Goal: Transaction & Acquisition: Purchase product/service

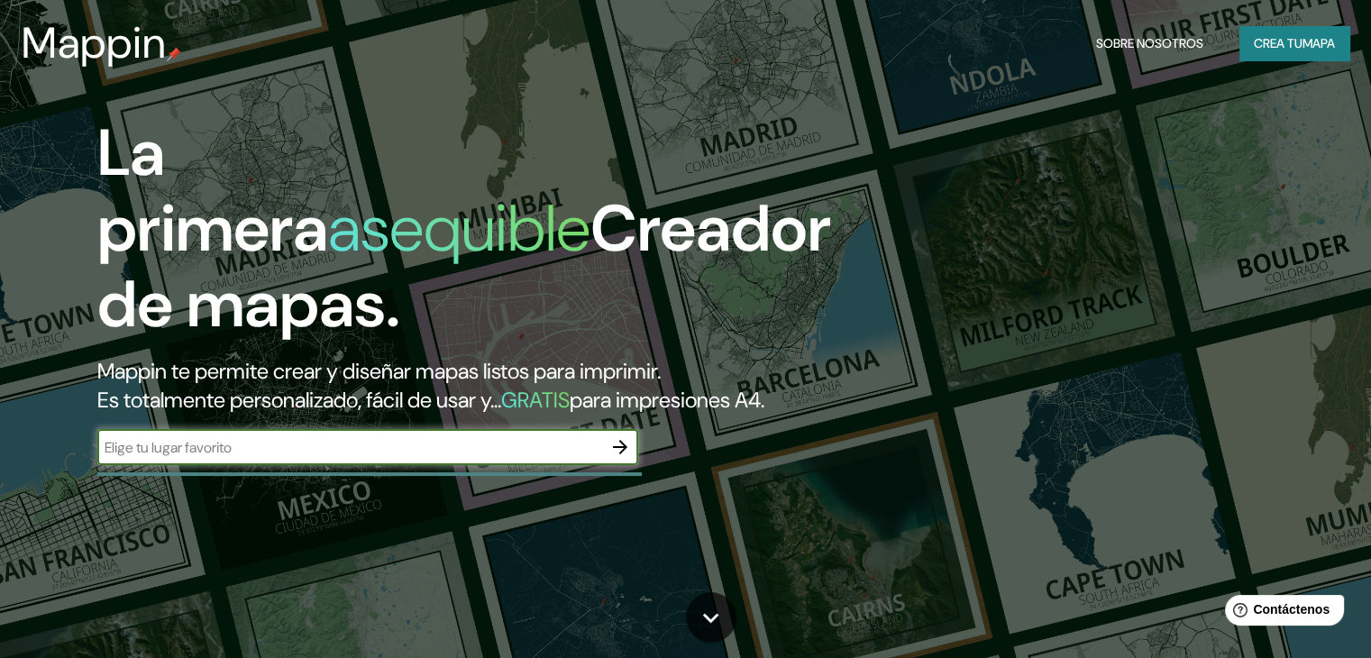
click at [533, 458] on input "text" at bounding box center [349, 447] width 505 height 21
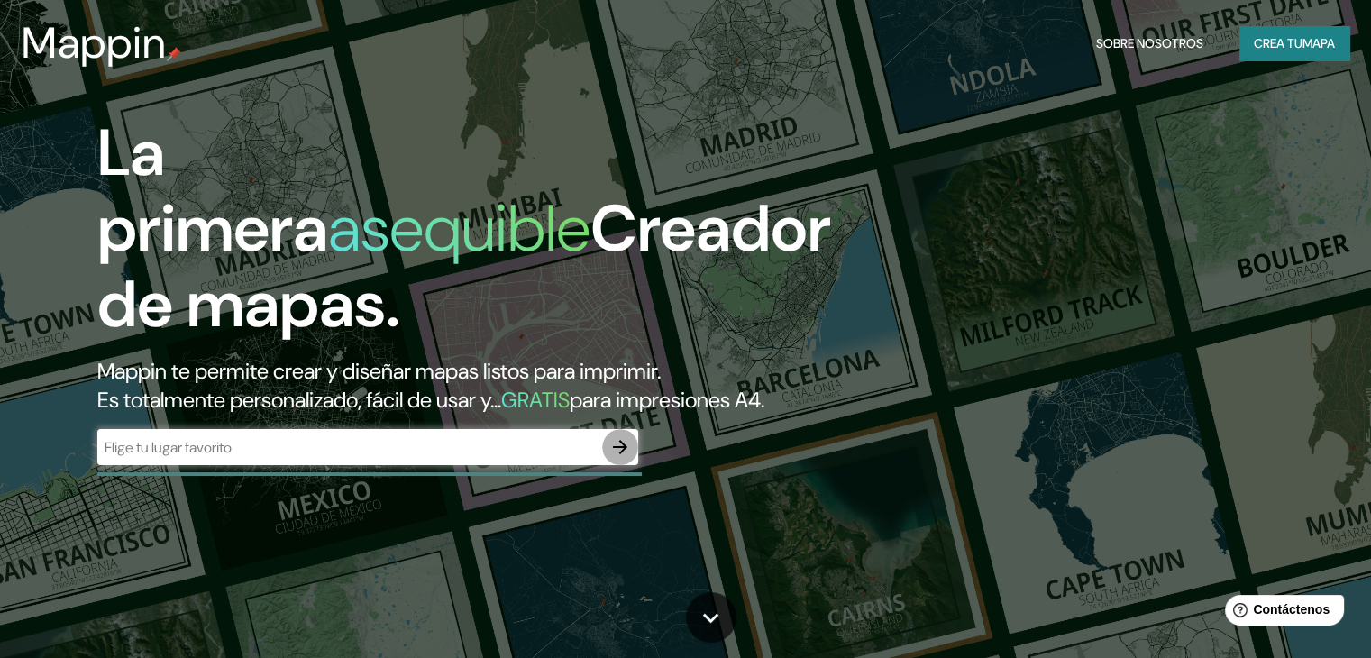
click at [624, 458] on icon "button" at bounding box center [620, 447] width 22 height 22
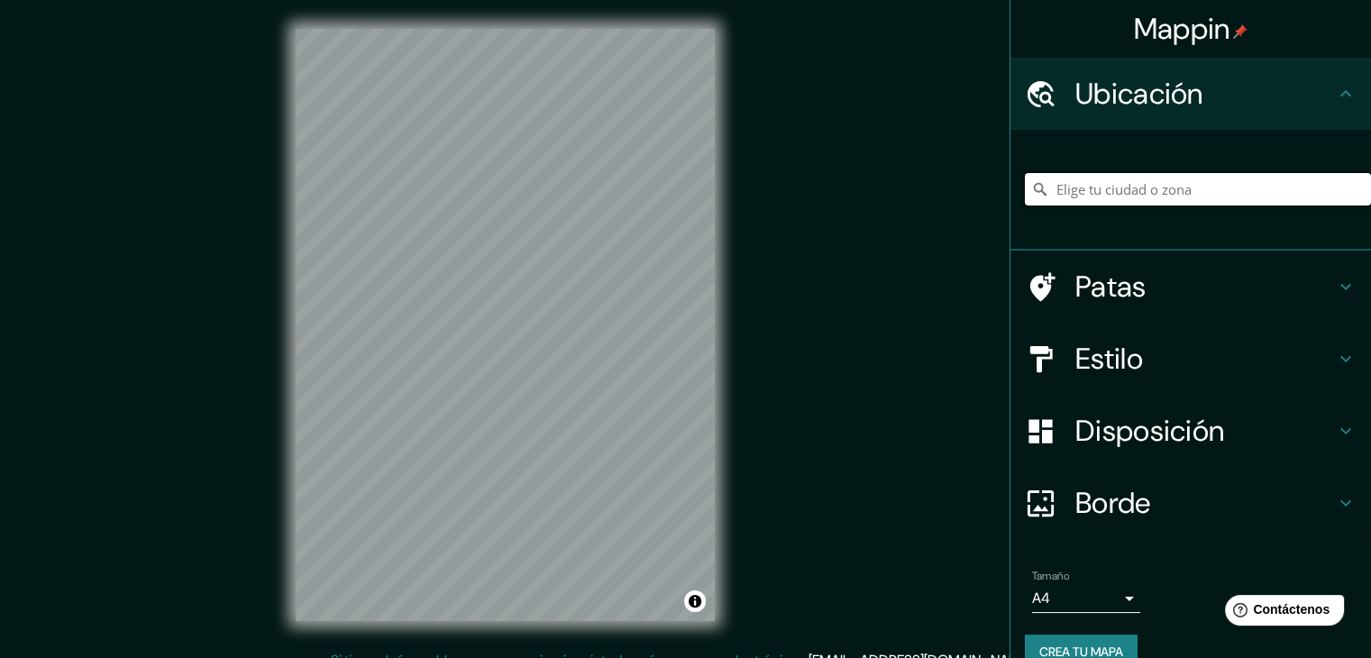
click at [1127, 185] on input "Elige tu ciudad o zona" at bounding box center [1198, 189] width 346 height 32
paste input "Av. [PERSON_NAME][STREET_ADDRESS][PERSON_NAME][PERSON_NAME]"
type input "1 Poniente ([STREET_ADDRESS][PERSON_NAME]"
click at [1305, 351] on h4 "Estilo" at bounding box center [1205, 359] width 260 height 36
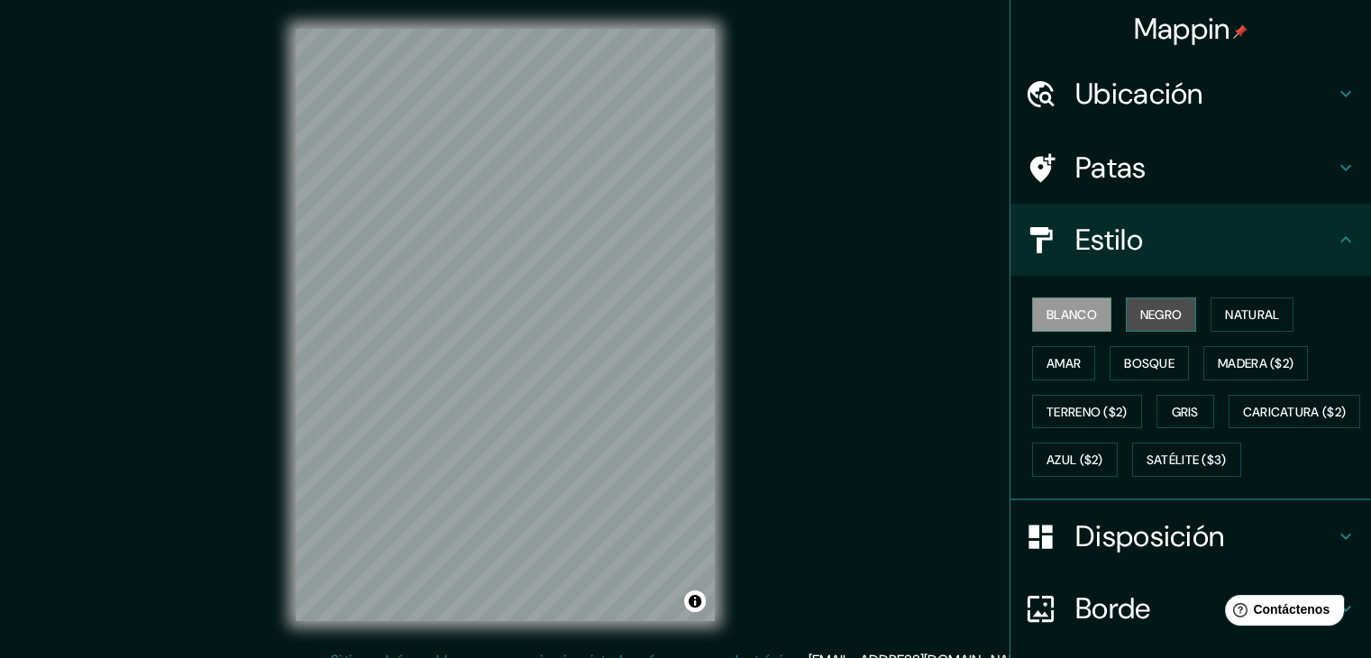
click at [1140, 315] on font "Negro" at bounding box center [1161, 315] width 42 height 16
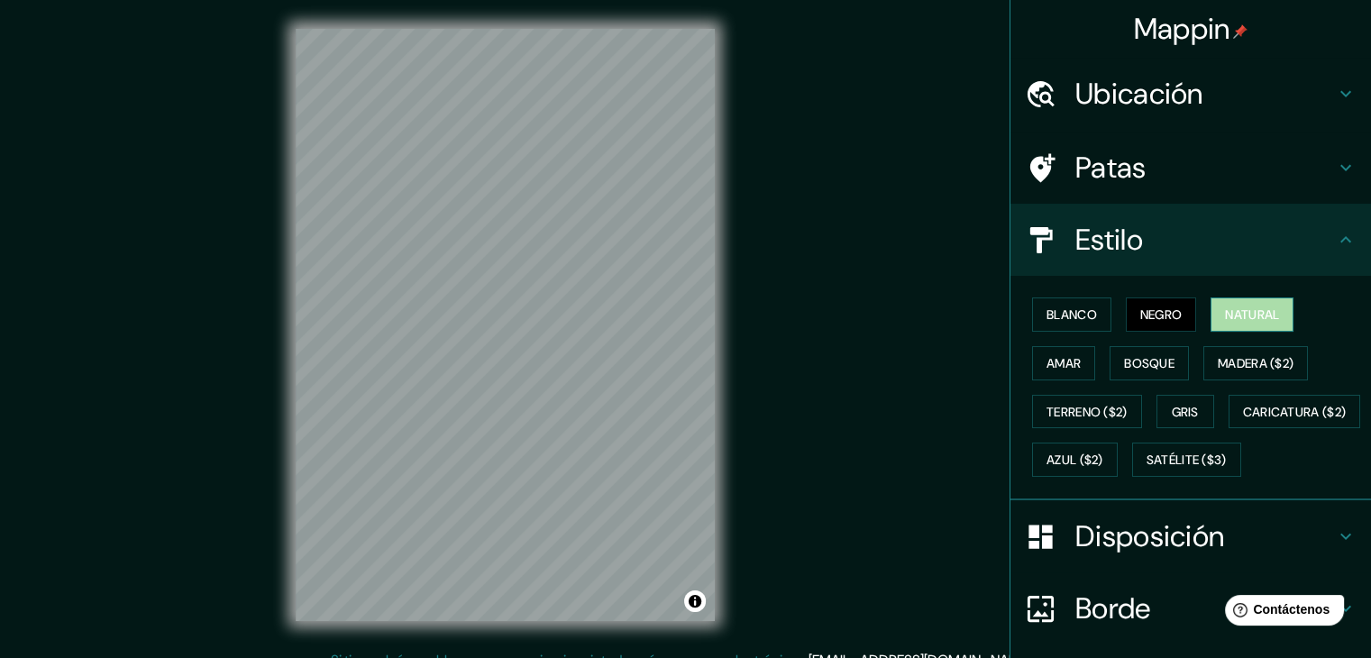
click at [1233, 324] on font "Natural" at bounding box center [1252, 314] width 54 height 23
click at [1050, 362] on font "Amar" at bounding box center [1064, 363] width 34 height 16
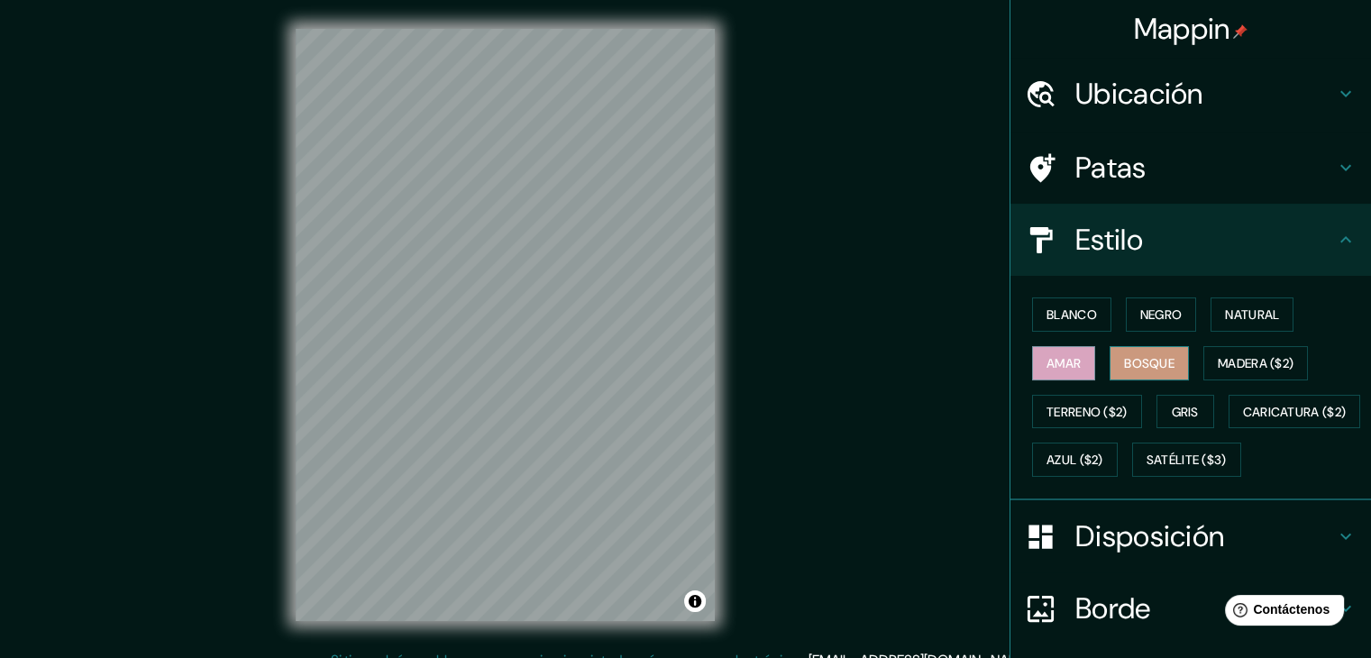
click at [1138, 365] on font "Bosque" at bounding box center [1149, 363] width 50 height 16
click at [1246, 363] on font "Madera ($2)" at bounding box center [1256, 363] width 76 height 16
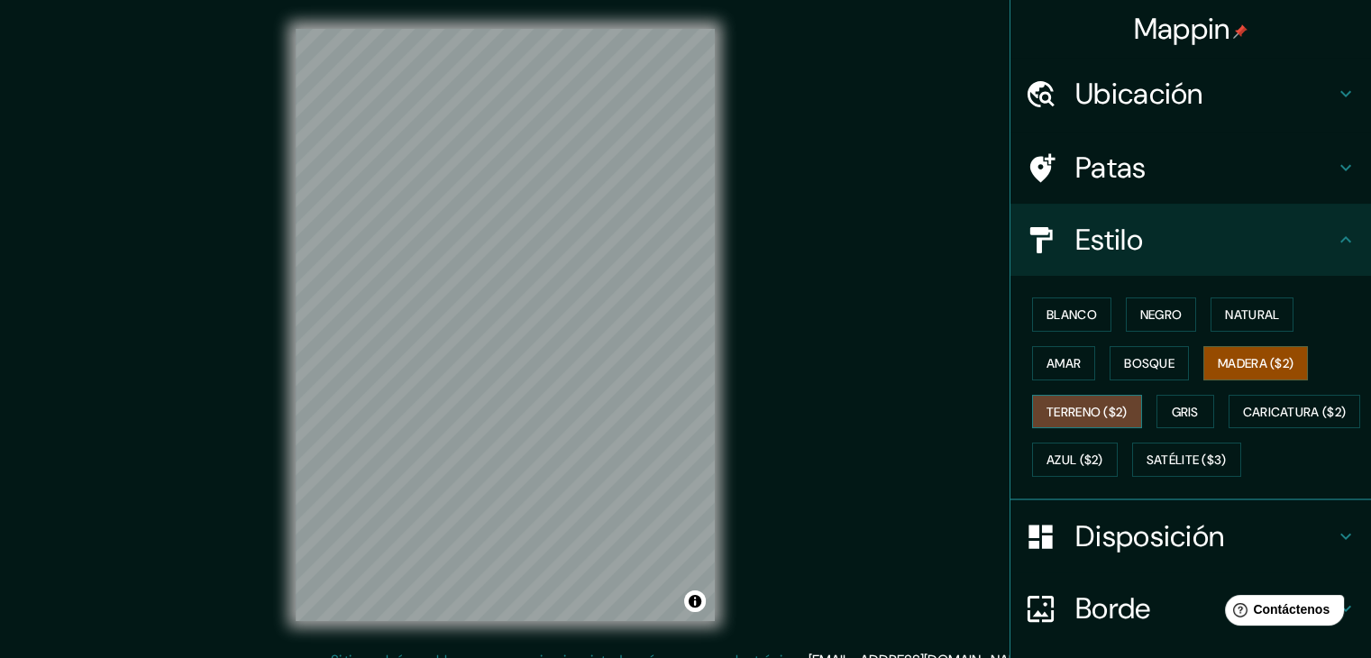
click at [1074, 404] on font "Terreno ($2)" at bounding box center [1087, 412] width 81 height 16
click at [1185, 409] on font "Gris" at bounding box center [1185, 412] width 27 height 16
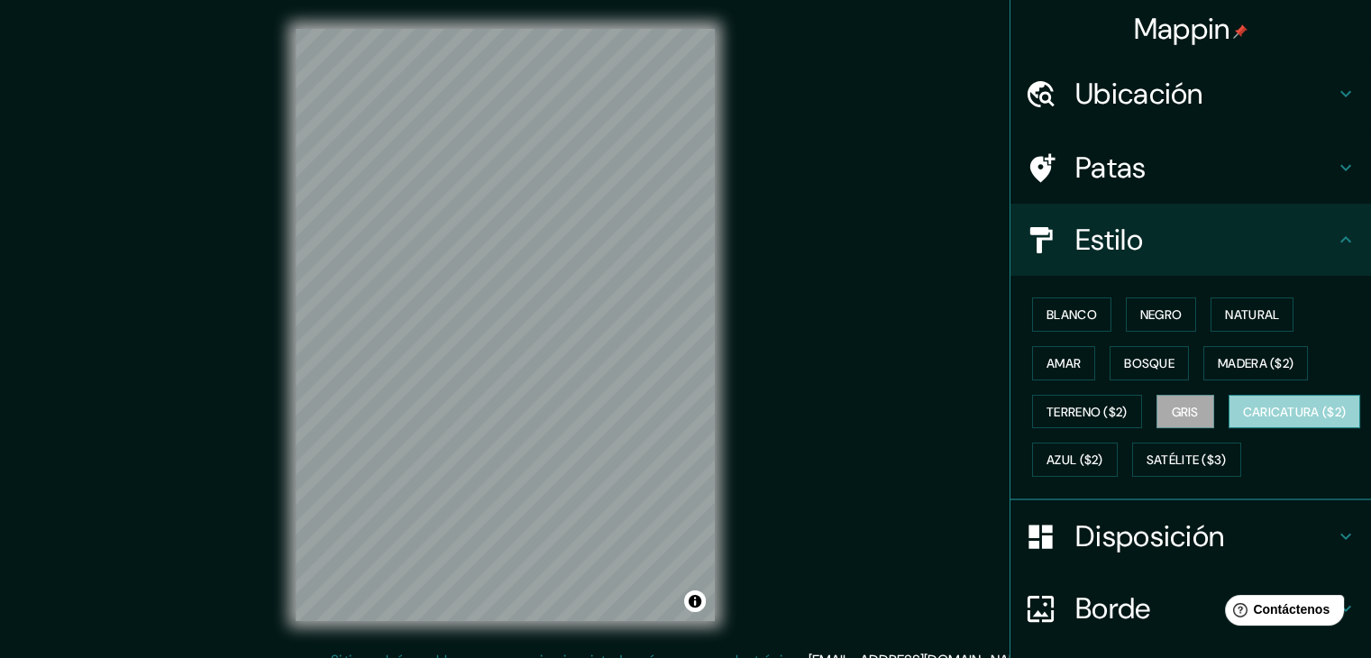
click at [1243, 420] on font "Caricatura ($2)" at bounding box center [1295, 412] width 104 height 16
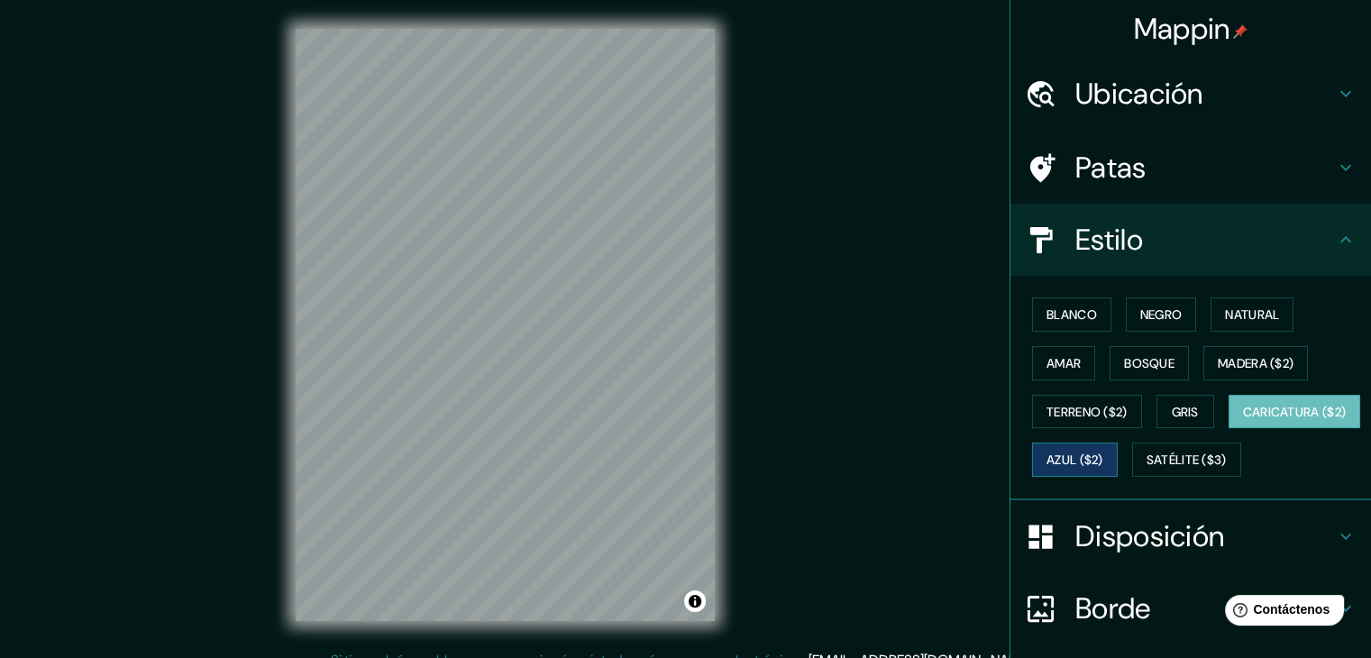
click at [1118, 470] on button "Azul ($2)" at bounding box center [1075, 460] width 86 height 34
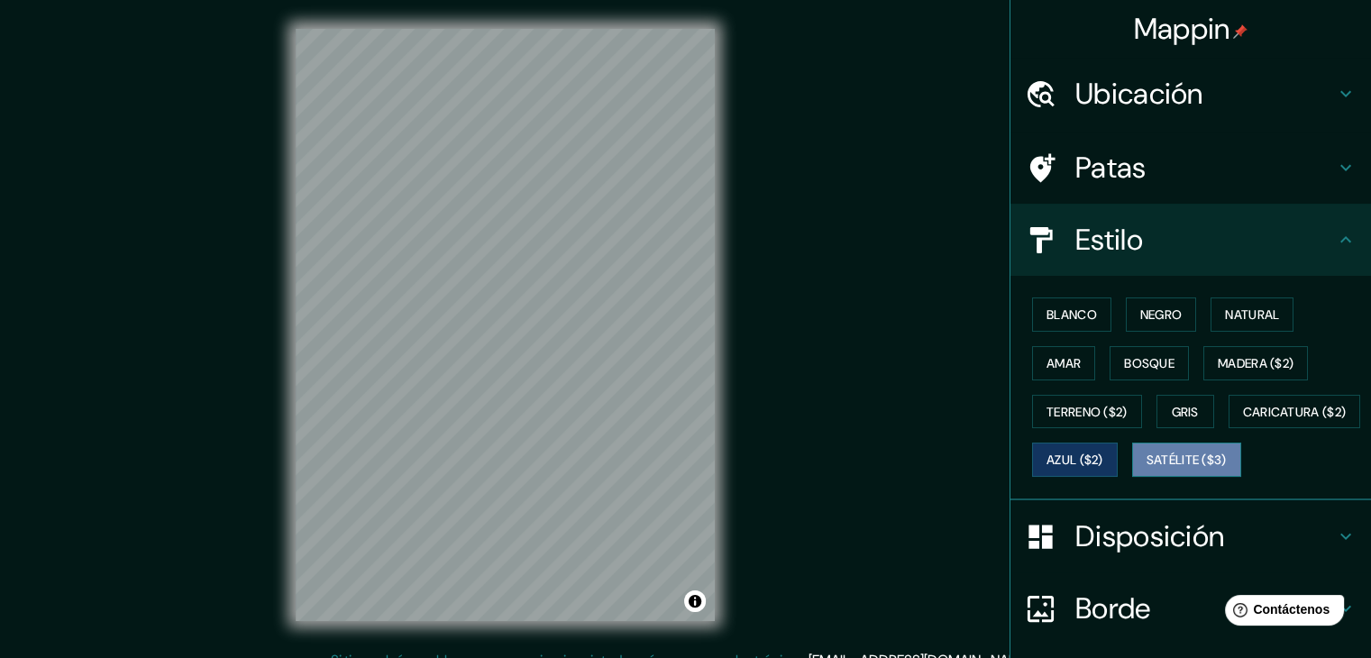
click at [1147, 471] on font "Satélite ($3)" at bounding box center [1187, 459] width 80 height 23
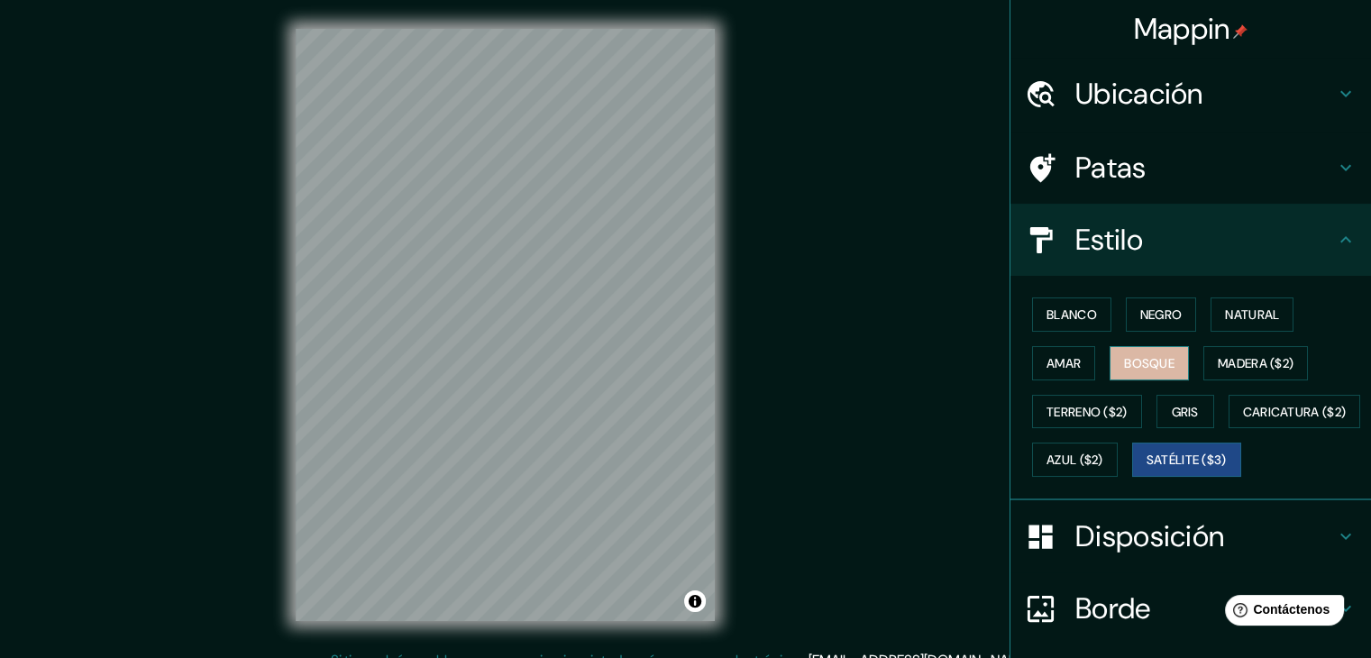
click at [1151, 361] on font "Bosque" at bounding box center [1149, 363] width 50 height 16
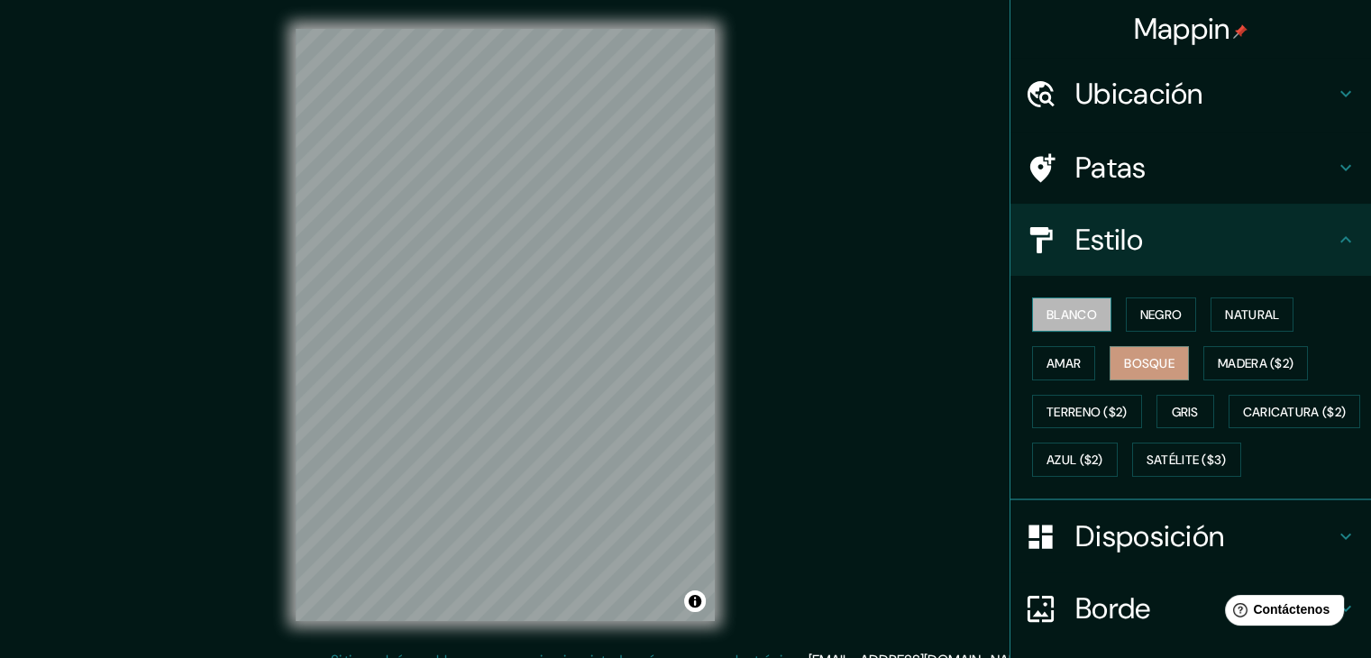
click at [1070, 322] on font "Blanco" at bounding box center [1072, 315] width 50 height 16
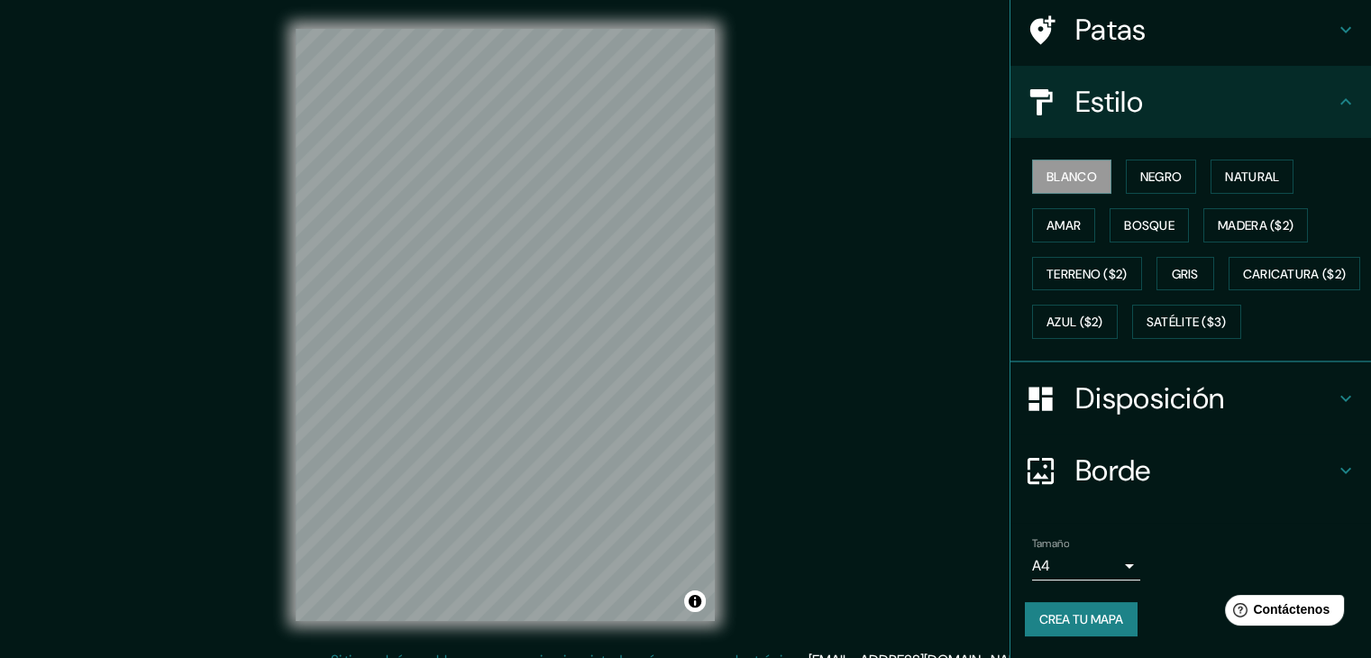
click at [1268, 413] on h4 "Disposición" at bounding box center [1205, 398] width 260 height 36
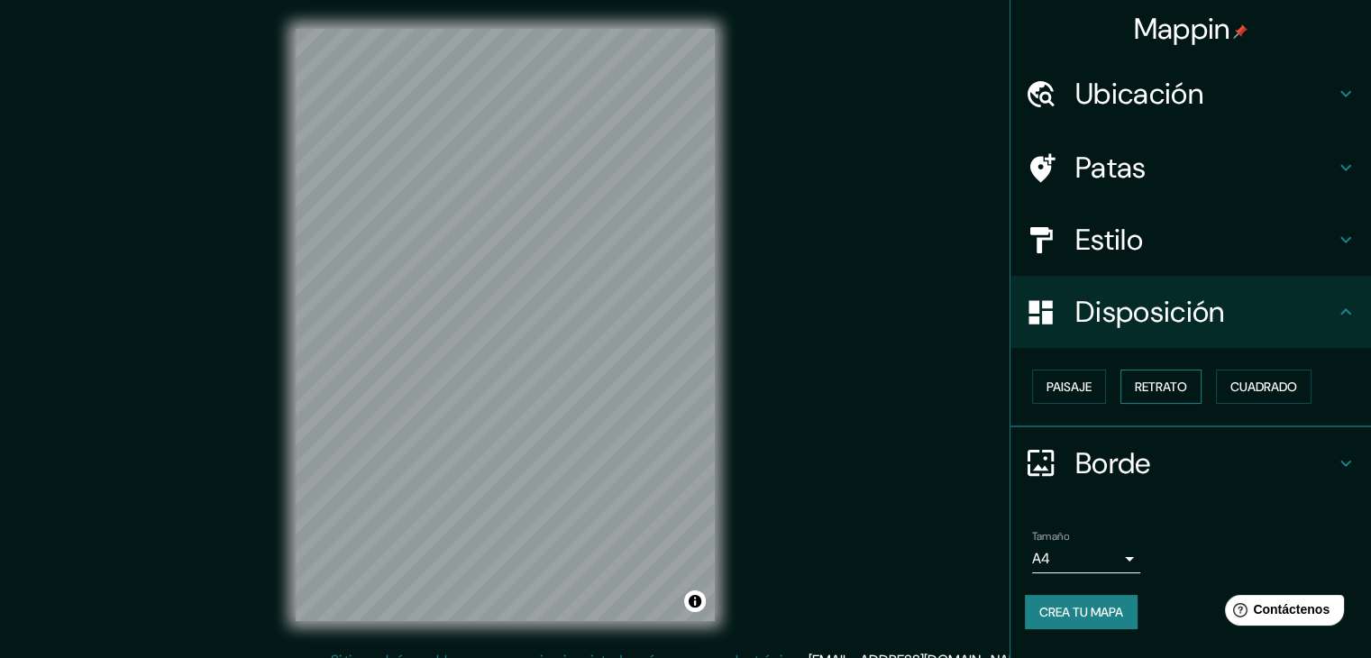
click at [1173, 390] on font "Retrato" at bounding box center [1161, 387] width 52 height 16
click at [1066, 385] on font "Paisaje" at bounding box center [1069, 387] width 45 height 16
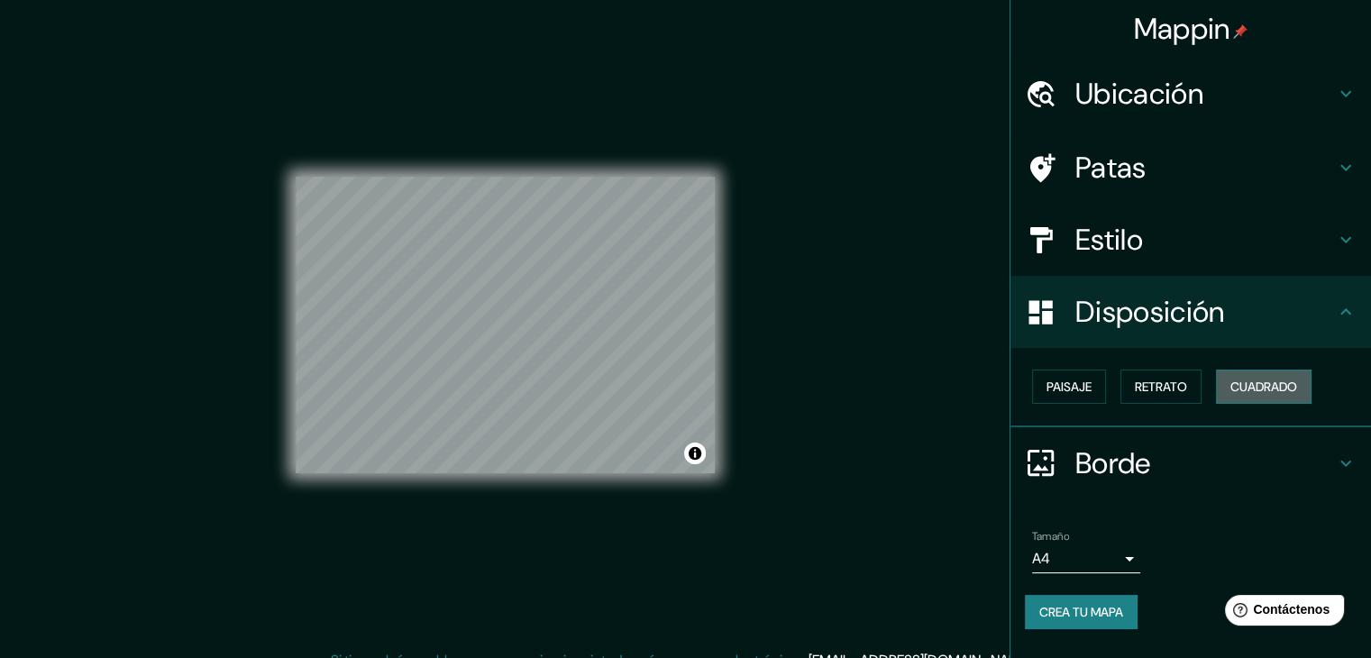
click at [1258, 391] on font "Cuadrado" at bounding box center [1264, 387] width 67 height 16
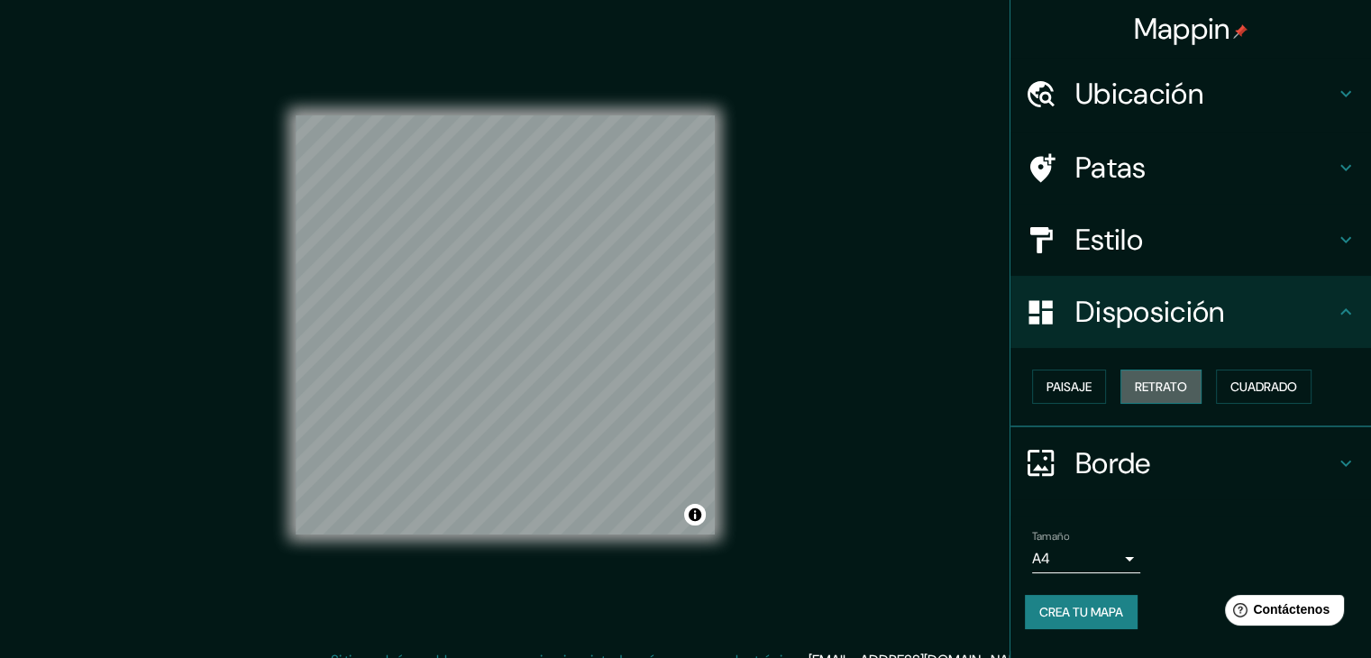
click at [1172, 384] on font "Retrato" at bounding box center [1161, 387] width 52 height 16
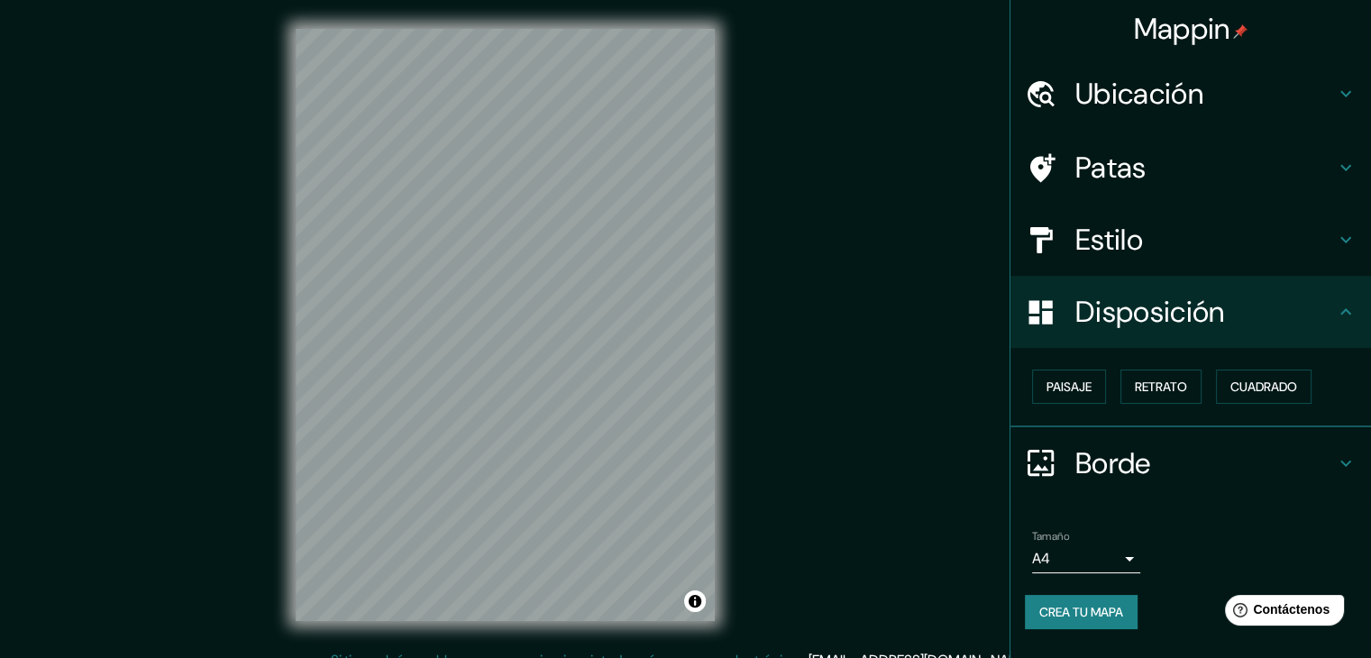
click at [1121, 452] on font "Borde" at bounding box center [1113, 463] width 76 height 38
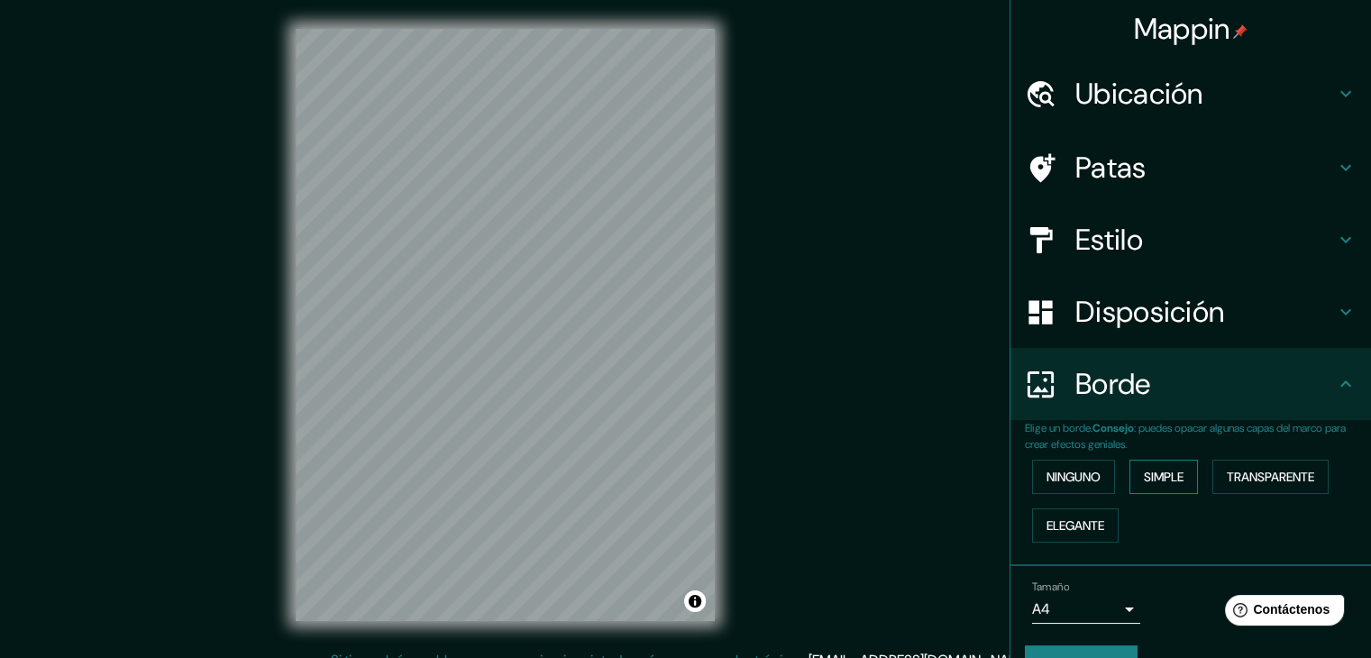
click at [1150, 475] on font "Simple" at bounding box center [1164, 477] width 40 height 16
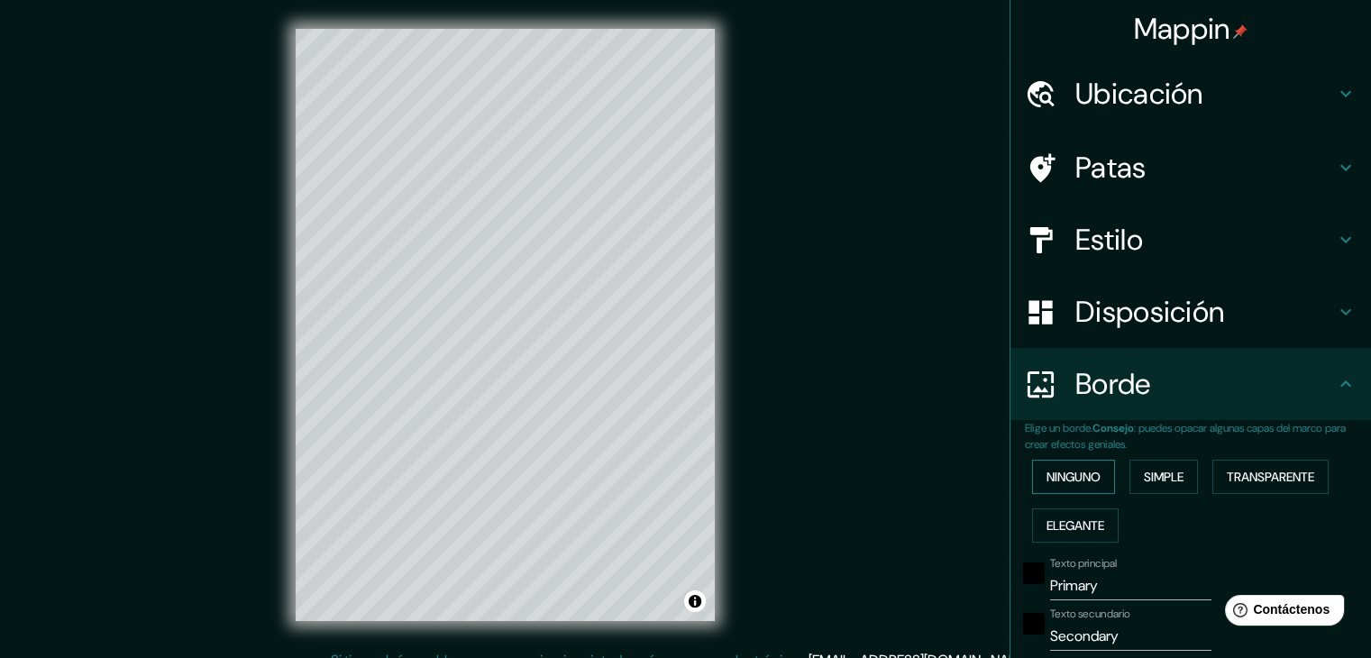
click at [1053, 457] on div "Ninguno Simple Transparente Elegante" at bounding box center [1198, 501] width 346 height 97
click at [1053, 465] on font "Ninguno" at bounding box center [1074, 476] width 54 height 23
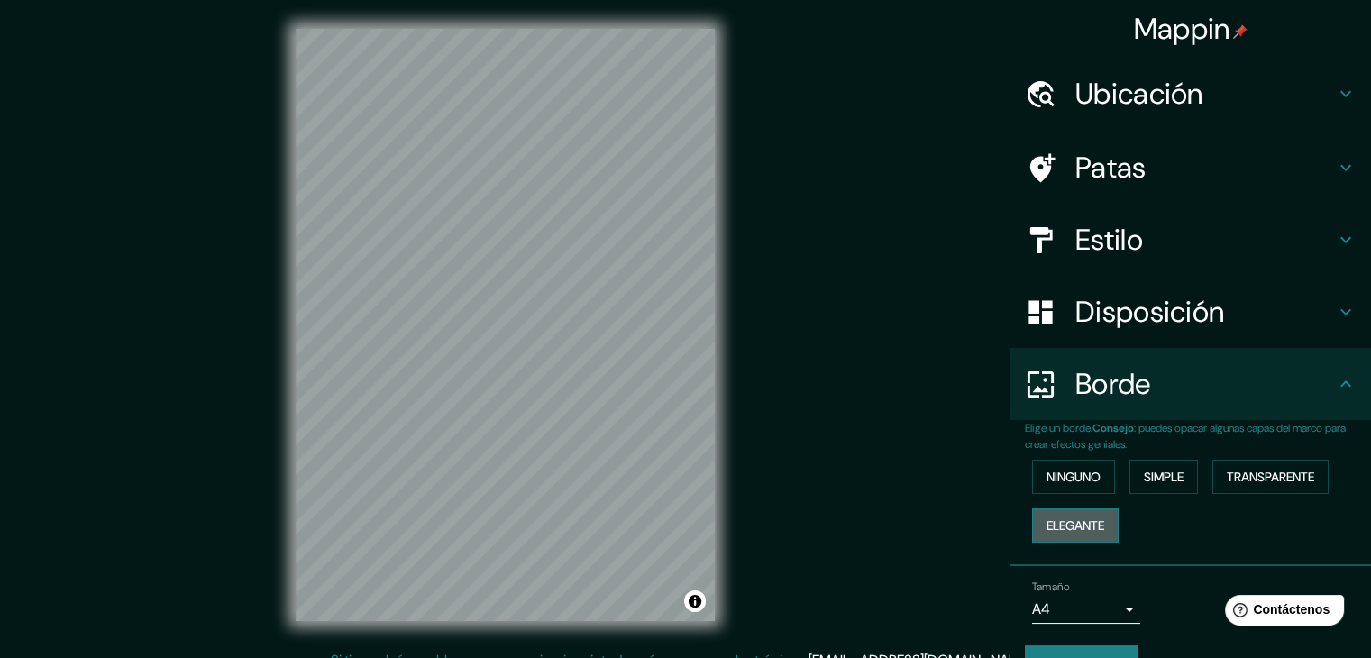
click at [1081, 522] on font "Elegante" at bounding box center [1076, 525] width 58 height 16
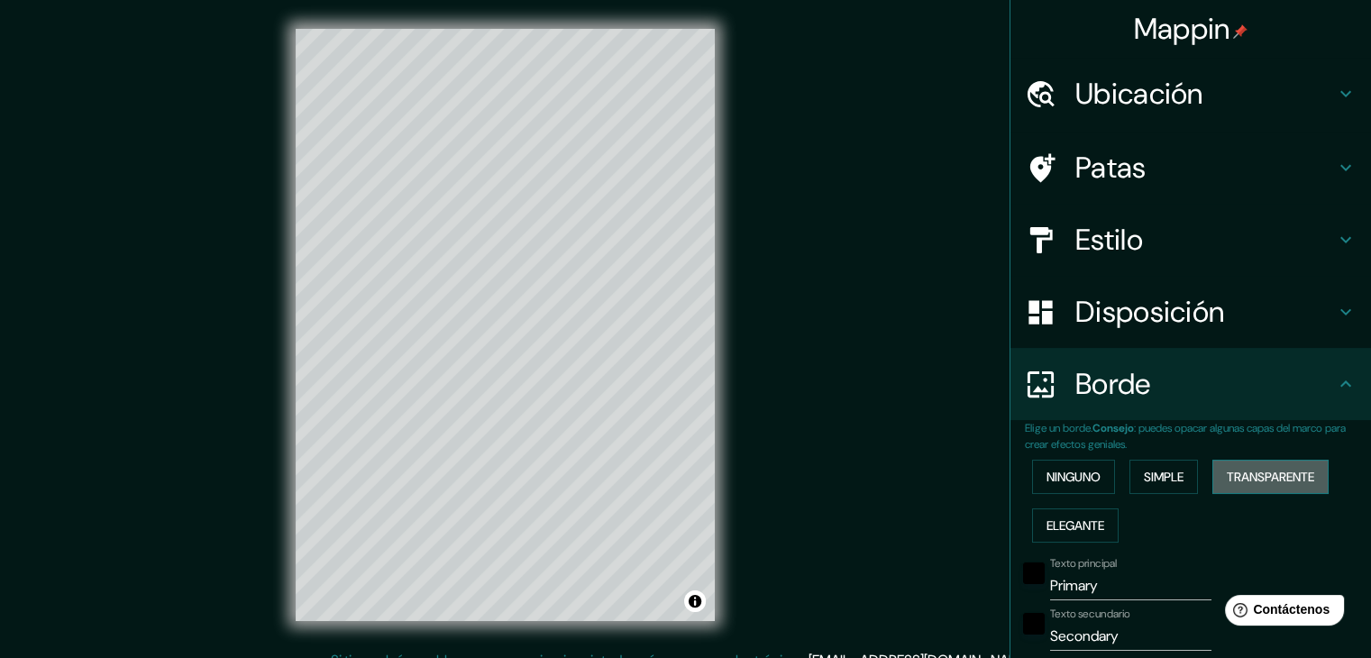
click at [1305, 484] on font "Transparente" at bounding box center [1270, 477] width 87 height 16
click at [1057, 470] on font "Ninguno" at bounding box center [1074, 477] width 54 height 16
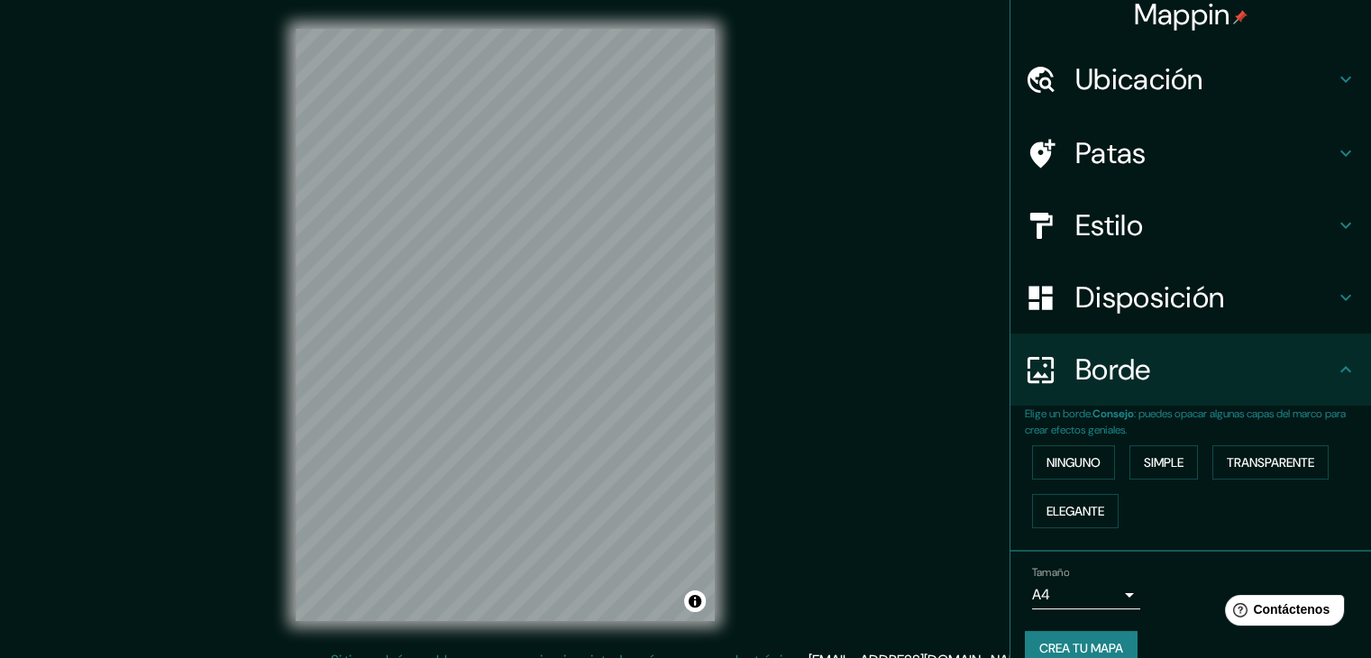
scroll to position [41, 0]
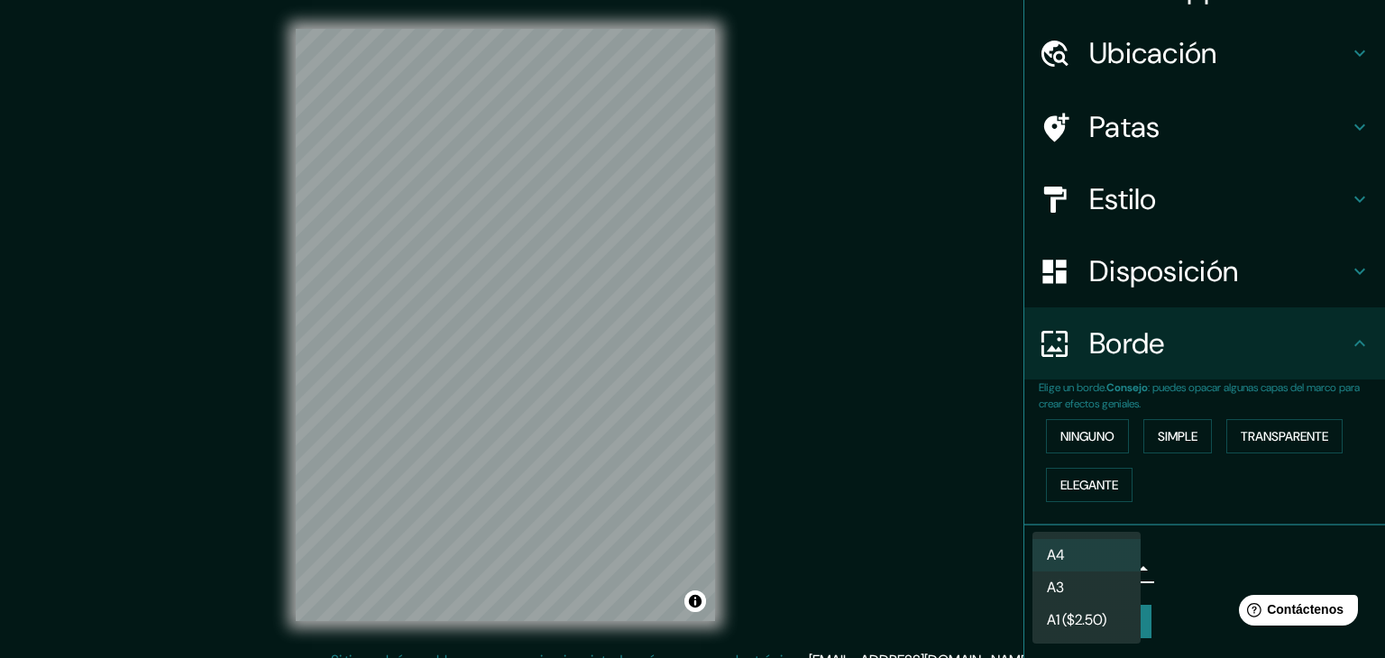
click at [1112, 560] on body "Mappin Ubicación 1 Poniente ([GEOGRAPHIC_DATA][PERSON_NAME], [GEOGRAPHIC_DATA] …" at bounding box center [692, 329] width 1385 height 658
click at [1111, 596] on li "A3" at bounding box center [1086, 588] width 108 height 33
type input "a4"
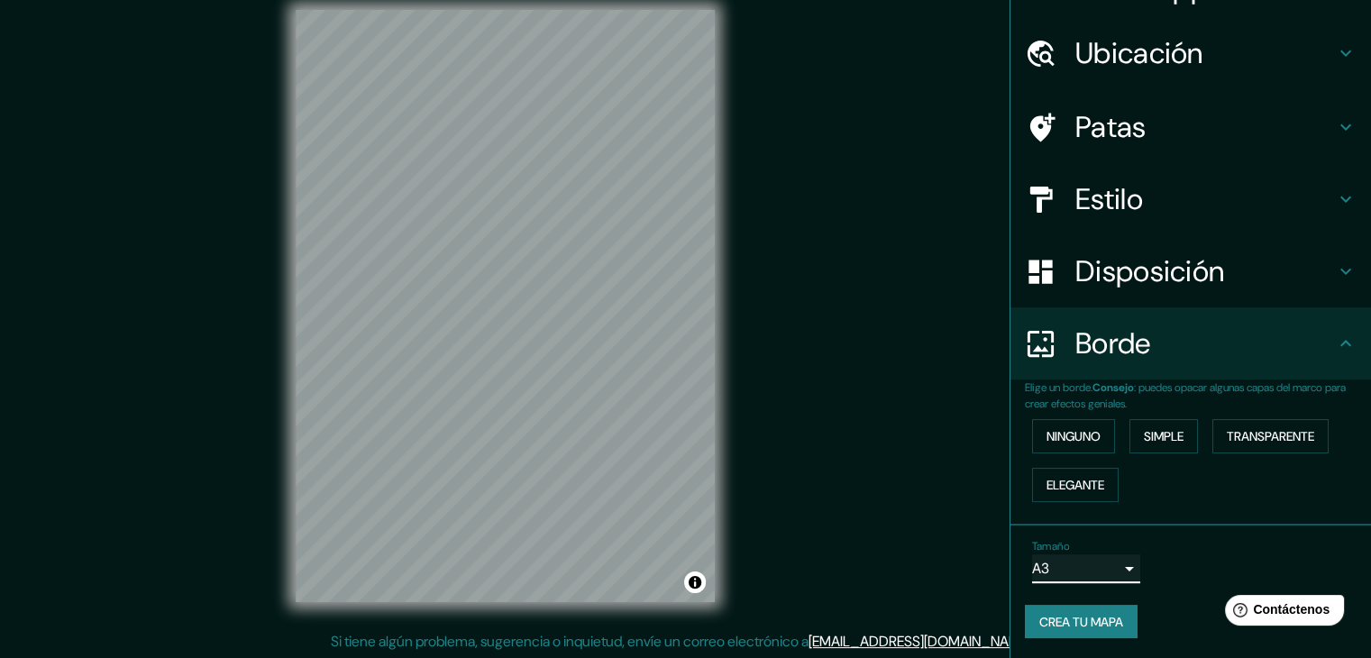
scroll to position [21, 0]
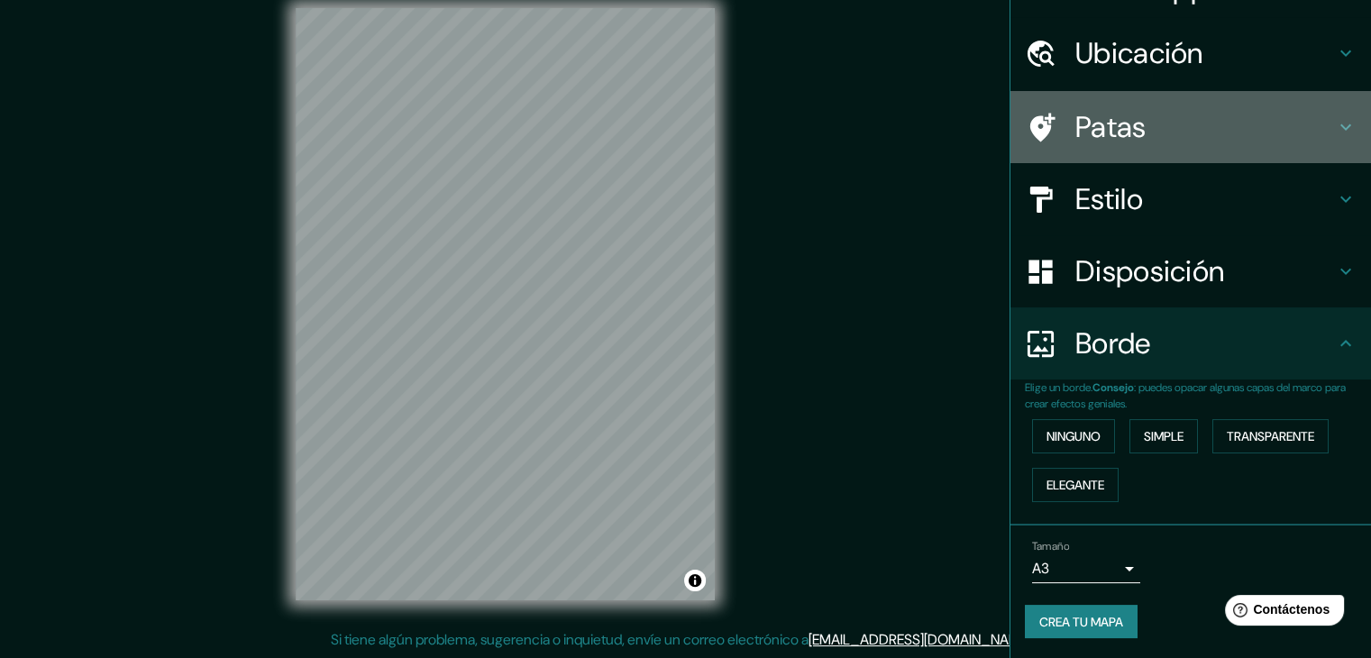
click at [1243, 127] on h4 "Patas" at bounding box center [1205, 127] width 260 height 36
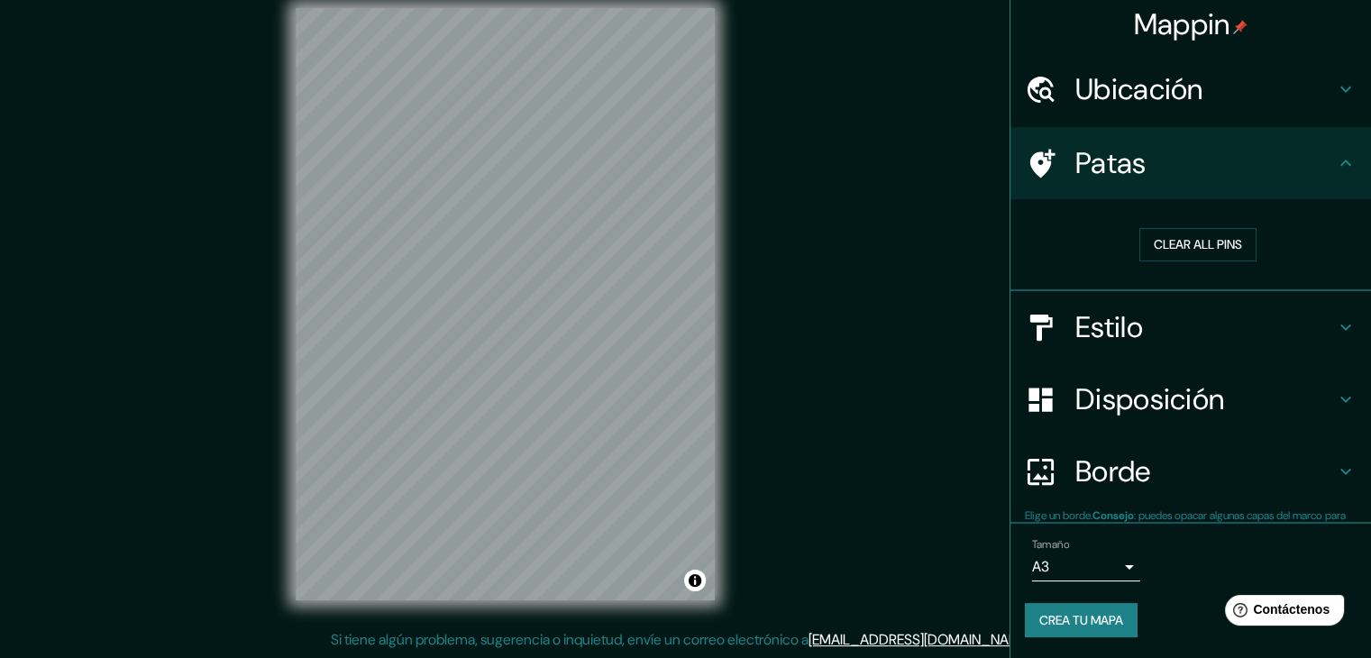
scroll to position [4, 0]
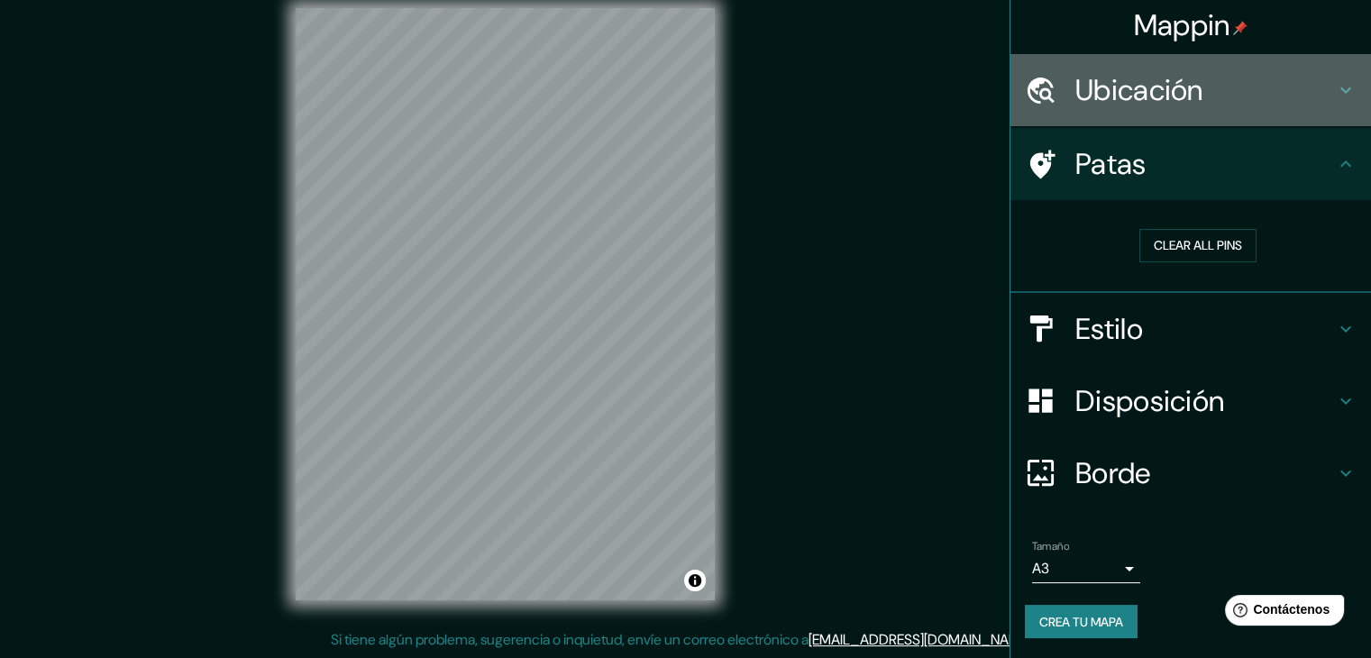
click at [1264, 78] on h4 "Ubicación" at bounding box center [1205, 90] width 260 height 36
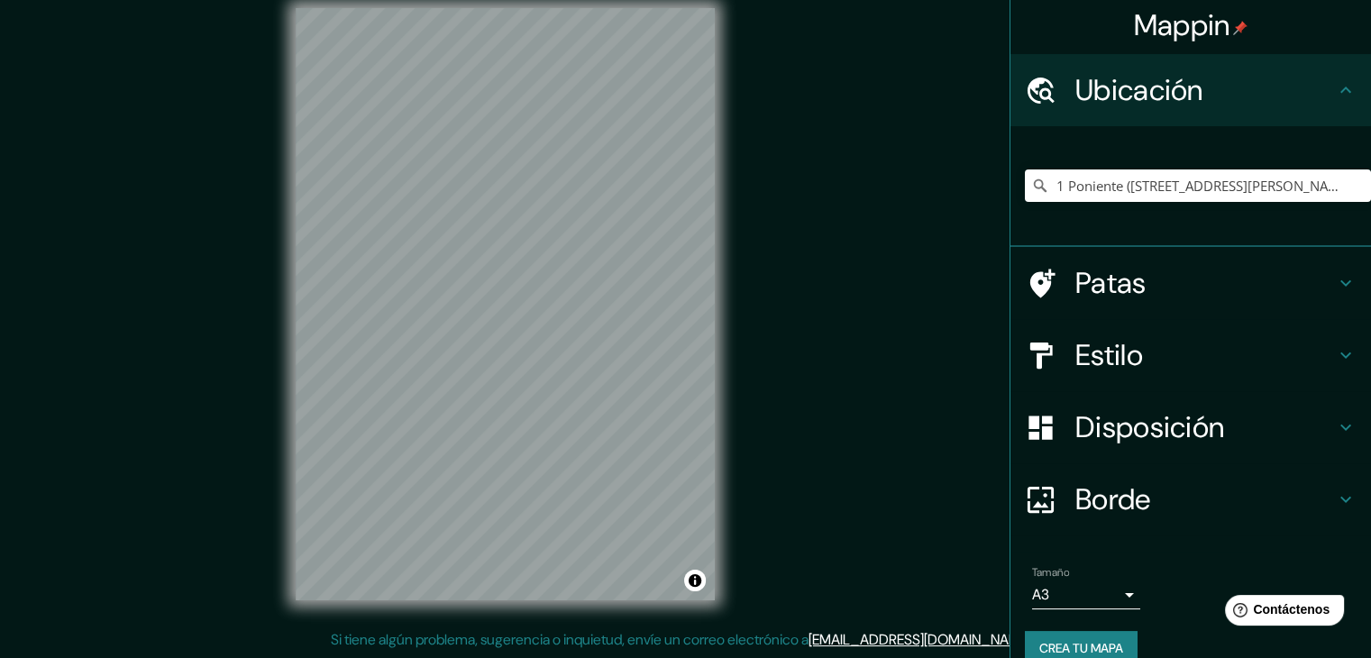
click at [1286, 297] on h4 "Patas" at bounding box center [1205, 283] width 260 height 36
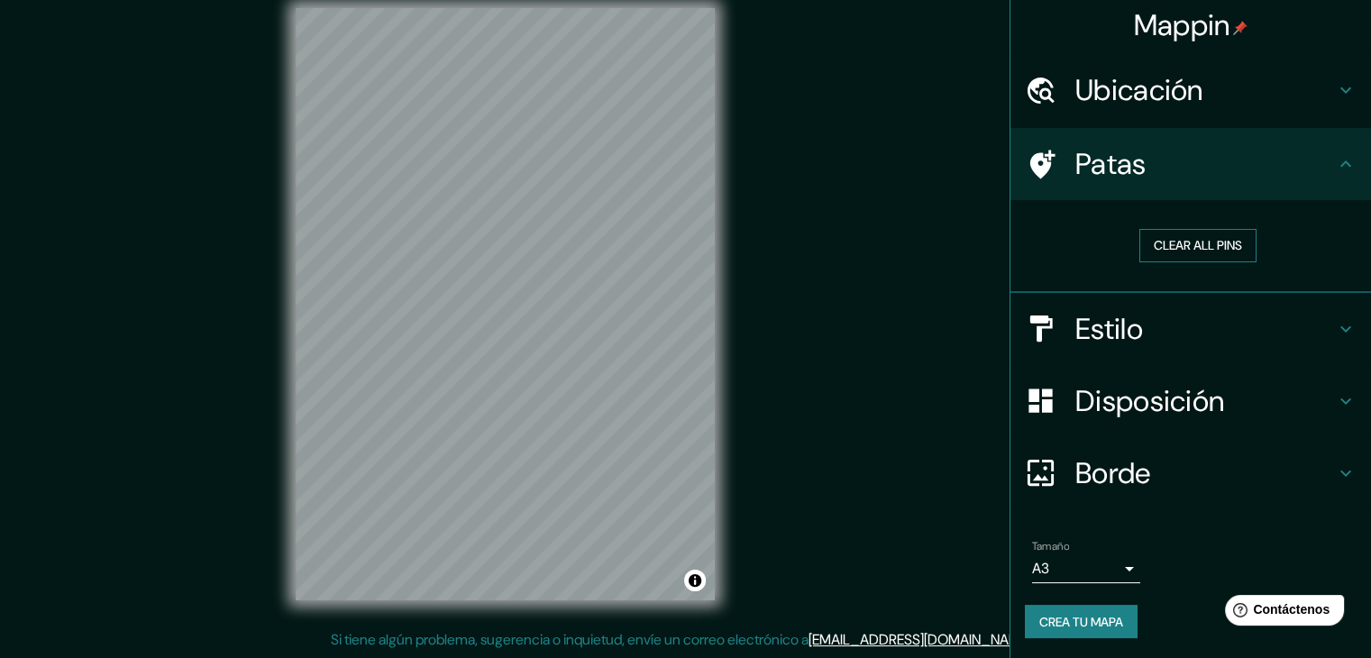
click at [1178, 237] on button "Clear all pins" at bounding box center [1197, 245] width 117 height 33
click at [1161, 247] on button "Clear all pins" at bounding box center [1197, 245] width 117 height 33
drag, startPoint x: 718, startPoint y: 352, endPoint x: 840, endPoint y: 329, distance: 124.8
click at [840, 329] on div "Mappin Ubicación 1 Poniente ([GEOGRAPHIC_DATA][PERSON_NAME], [GEOGRAPHIC_DATA] …" at bounding box center [685, 318] width 1371 height 679
click at [527, 278] on div at bounding box center [534, 274] width 14 height 14
